Goal: Information Seeking & Learning: Find specific fact

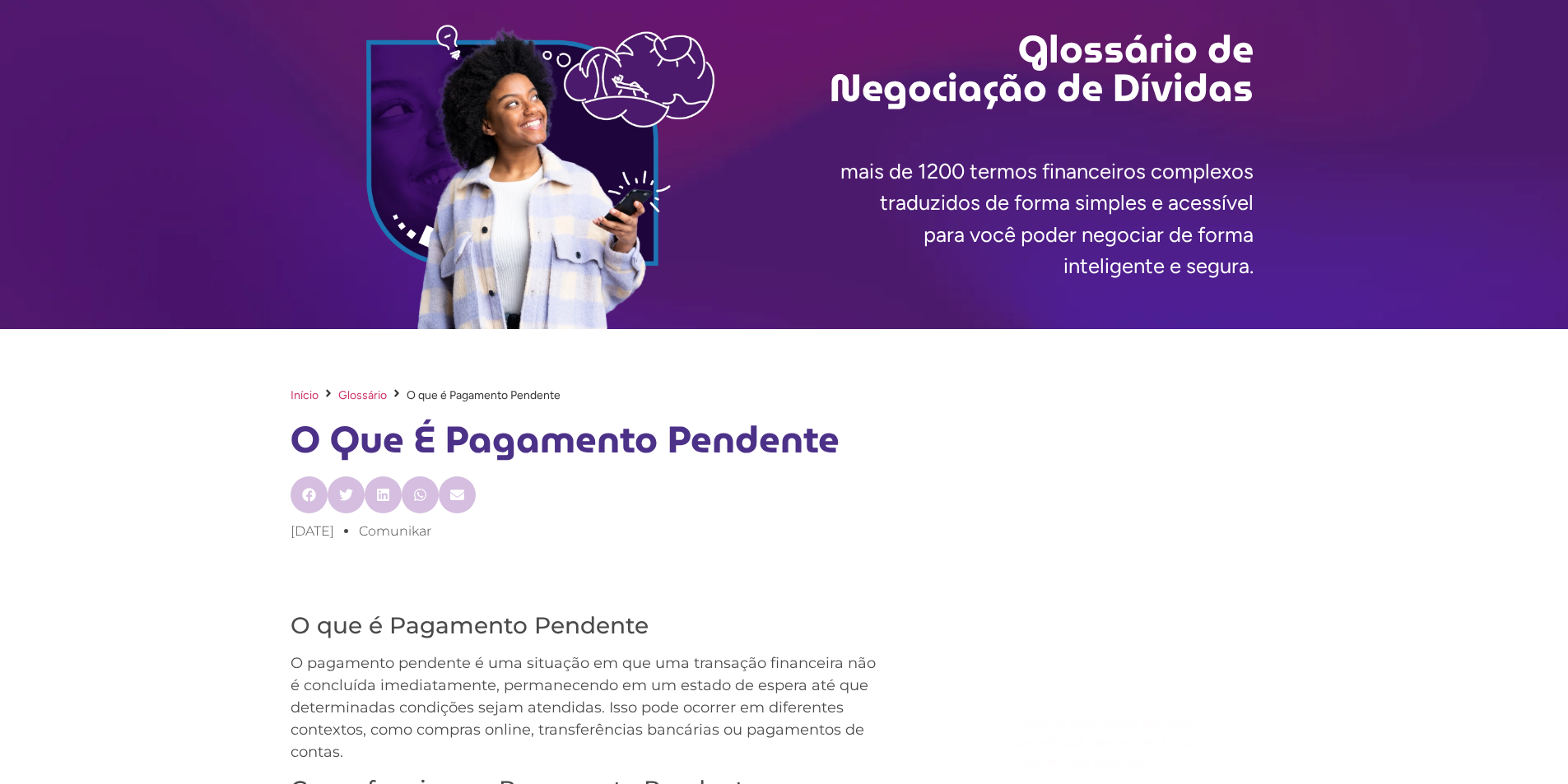
scroll to position [164, 0]
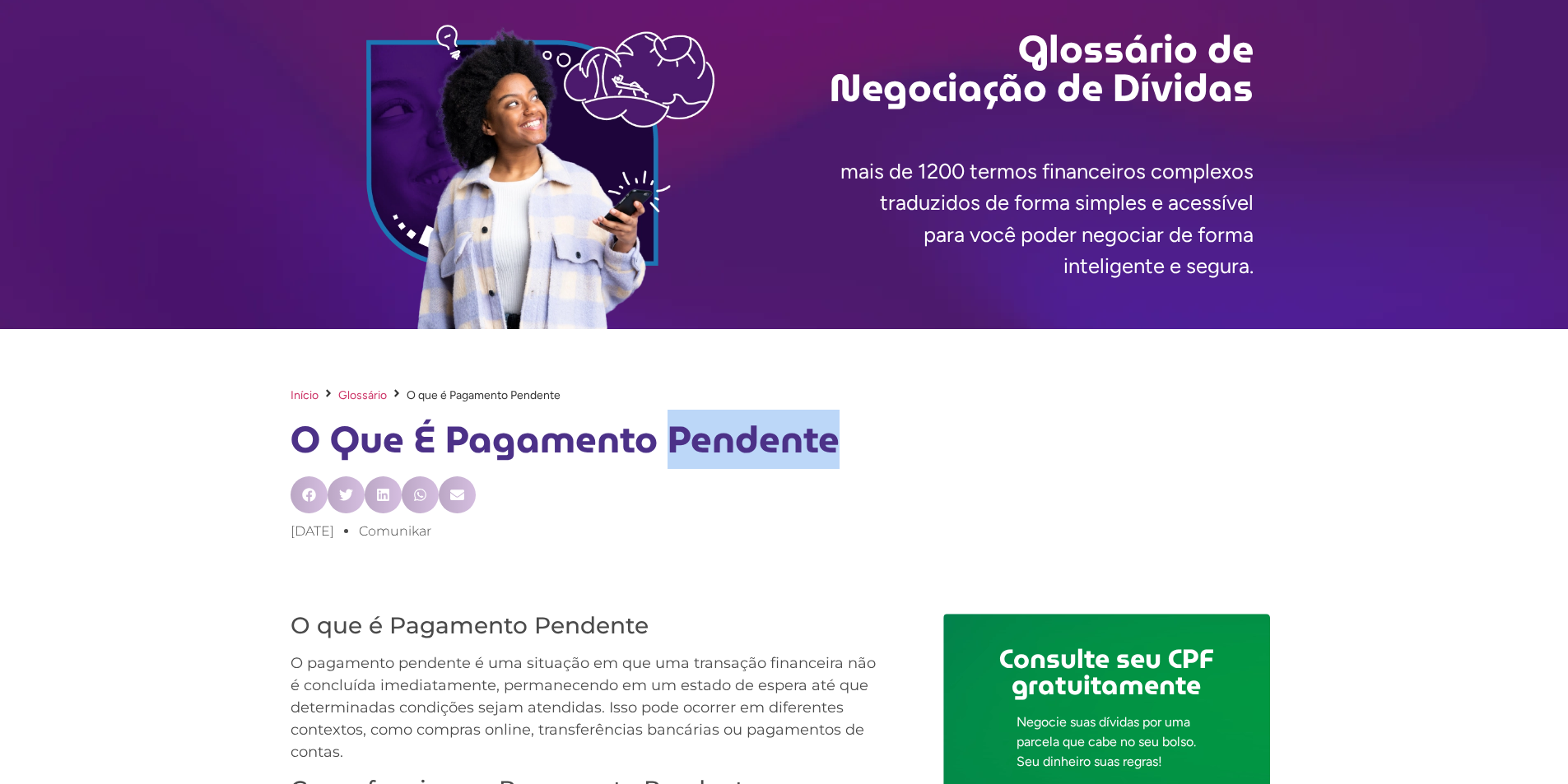
drag, startPoint x: 669, startPoint y: 443, endPoint x: 832, endPoint y: 445, distance: 163.0
click at [832, 445] on h1 "O que é Pagamento Pendente" at bounding box center [784, 441] width 988 height 56
copy h1 "Pendente"
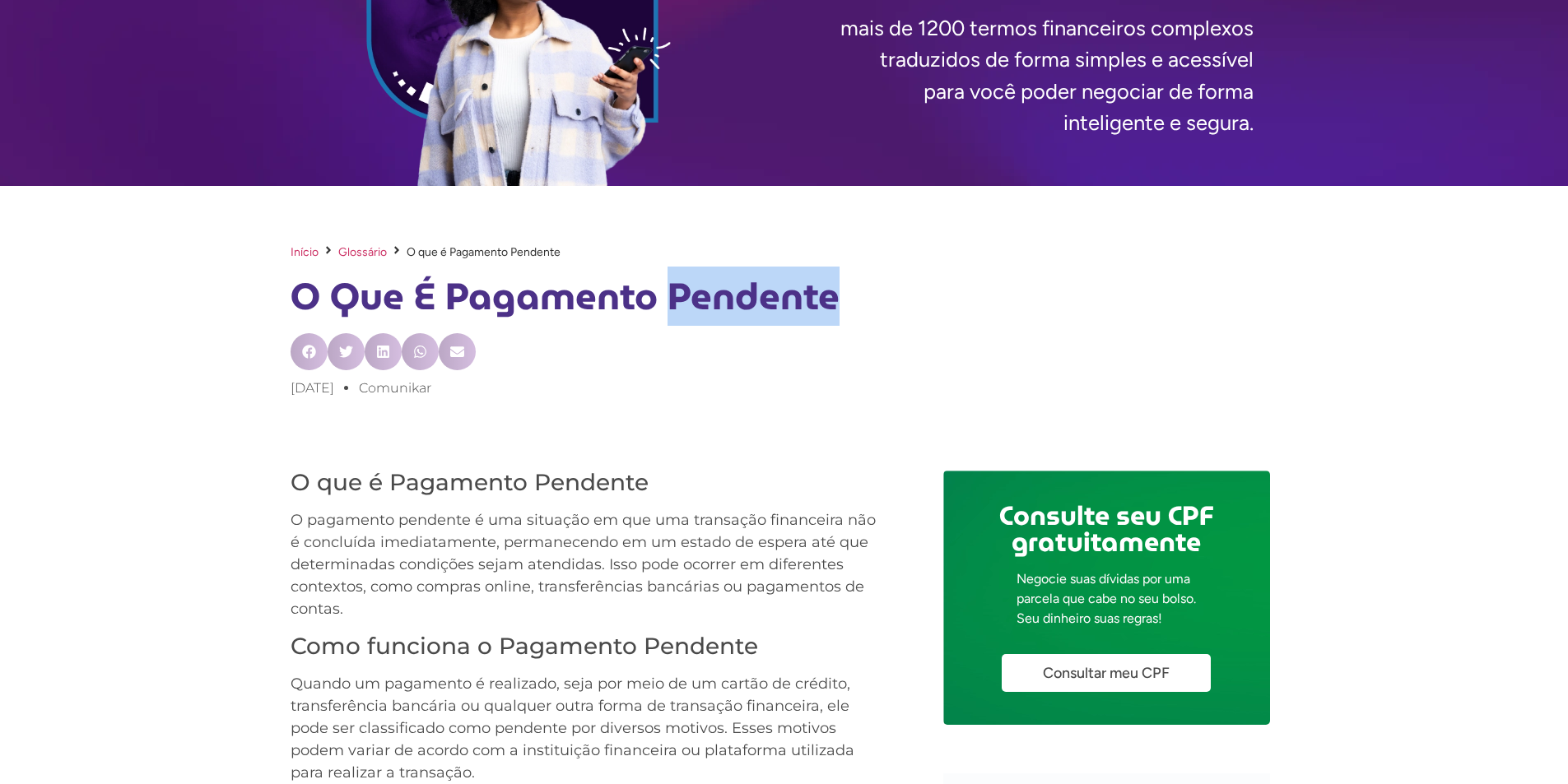
scroll to position [329, 0]
